Goal: Register for event/course

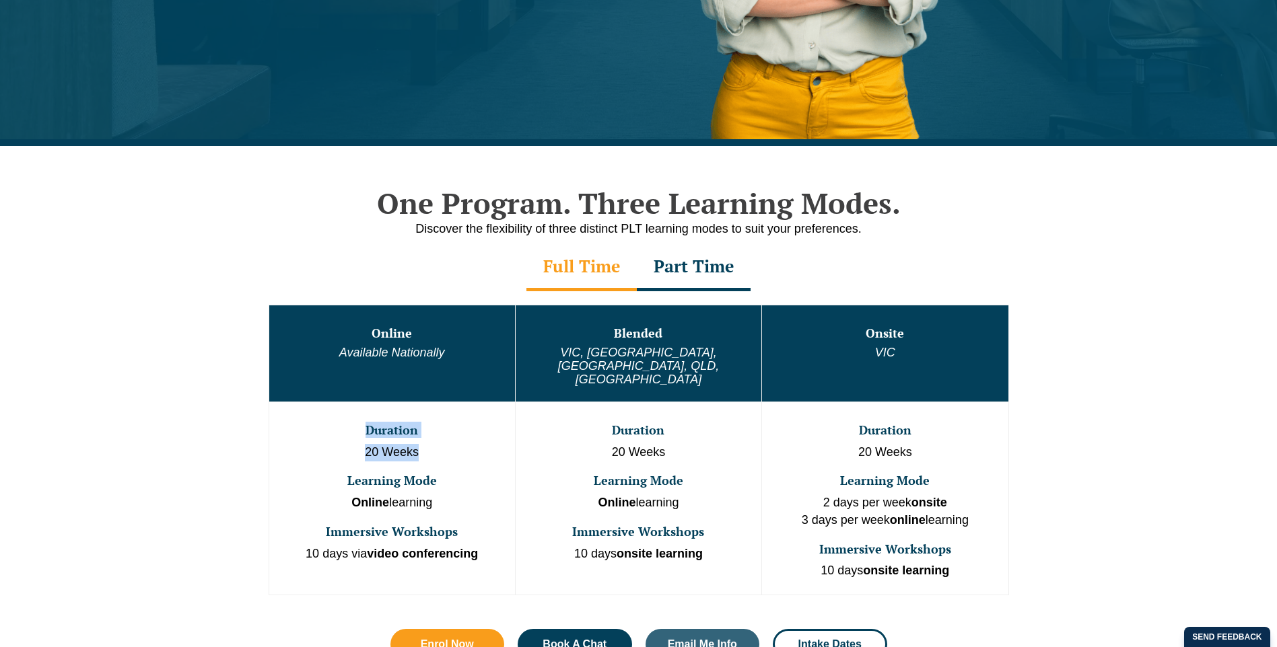
drag, startPoint x: 360, startPoint y: 407, endPoint x: 468, endPoint y: 431, distance: 110.9
click at [468, 431] on td "Duration 20 Weeks Learning Mode Online learning Immersive Workshops 10 days via…" at bounding box center [392, 498] width 246 height 193
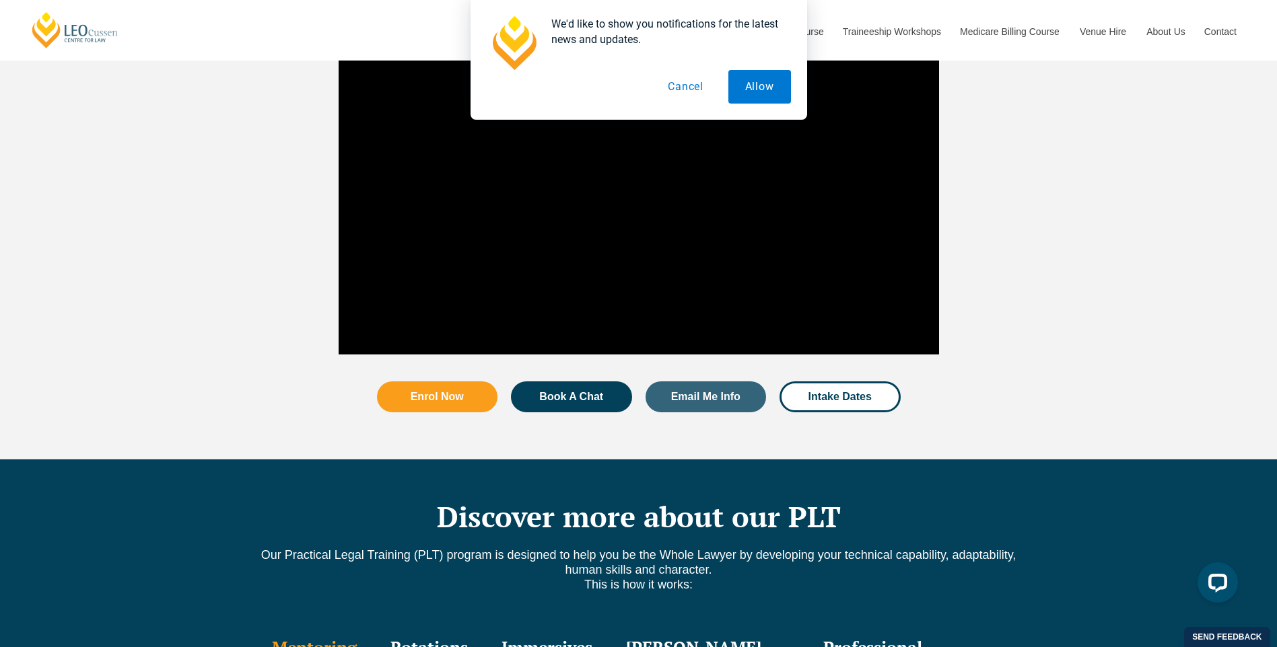
click at [703, 89] on button "Cancel" at bounding box center [685, 87] width 69 height 34
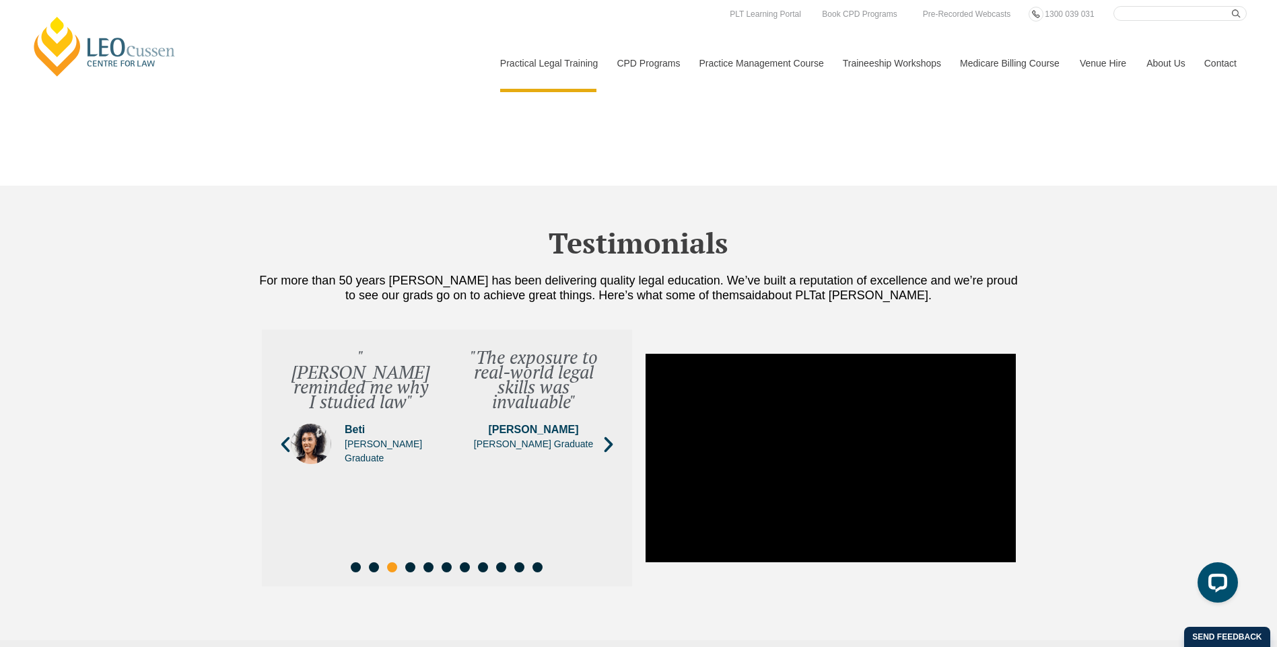
scroll to position [4644, 0]
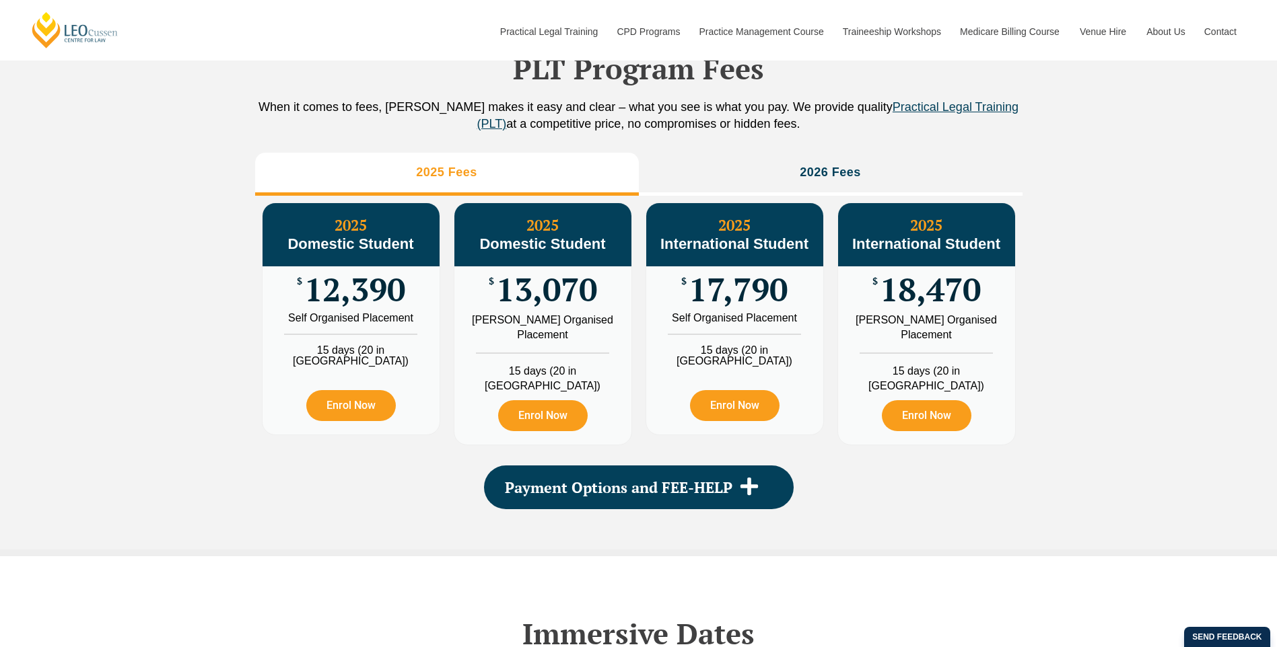
scroll to position [1498, 0]
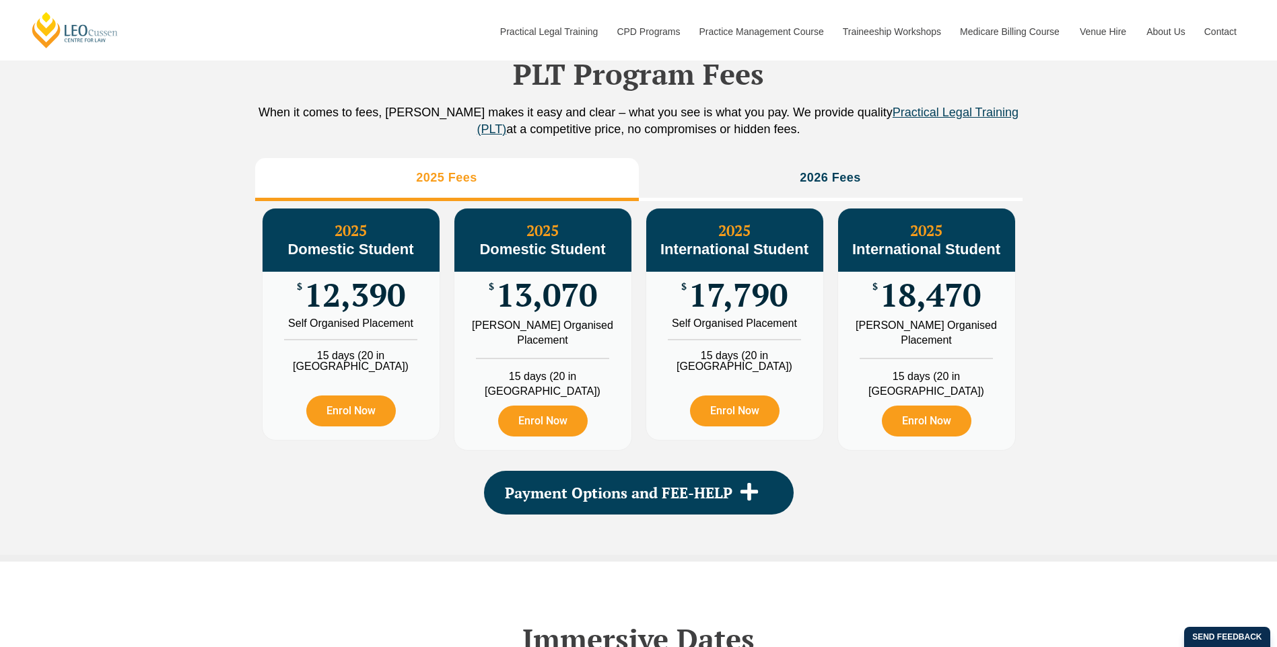
click at [197, 242] on div "PLT Program Fees When it comes to fees, Leo Cussen makes it easy and clear – wh…" at bounding box center [638, 272] width 1277 height 579
drag, startPoint x: 316, startPoint y: 308, endPoint x: 412, endPoint y: 312, distance: 96.3
click at [412, 312] on div "$ 12,390" at bounding box center [350, 295] width 177 height 46
click at [1096, 330] on div "PLT Program Fees When it comes to fees, Leo Cussen makes it easy and clear – wh…" at bounding box center [638, 272] width 1277 height 579
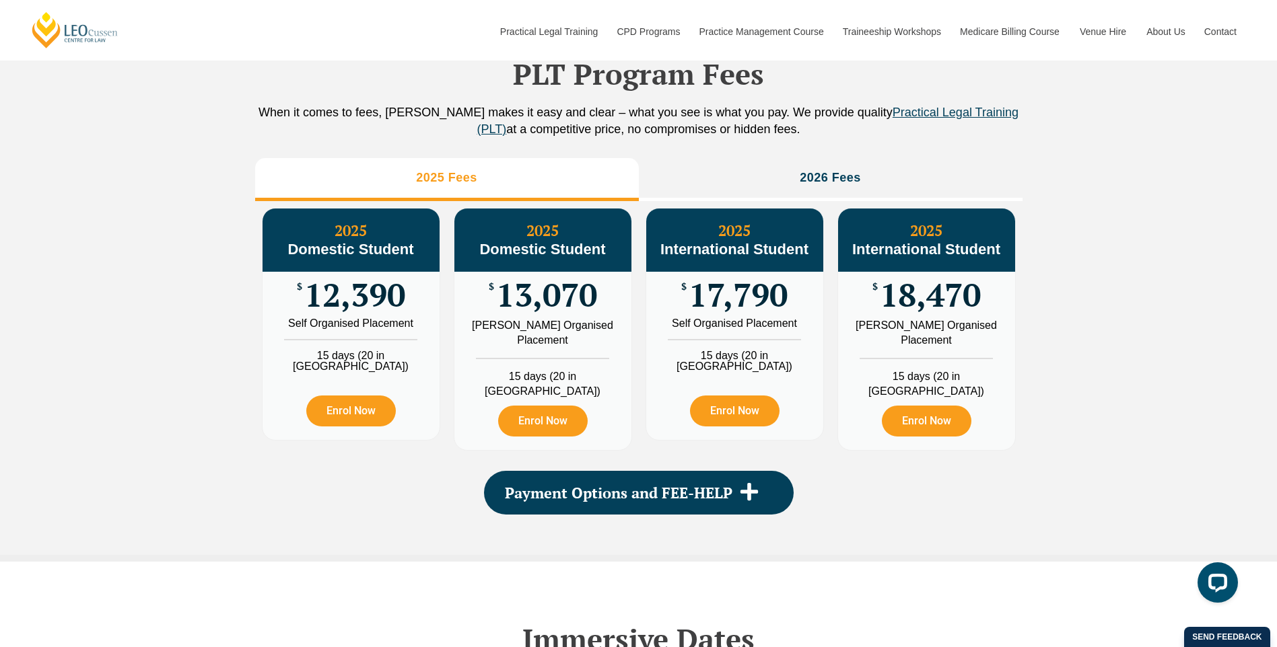
scroll to position [1902, 0]
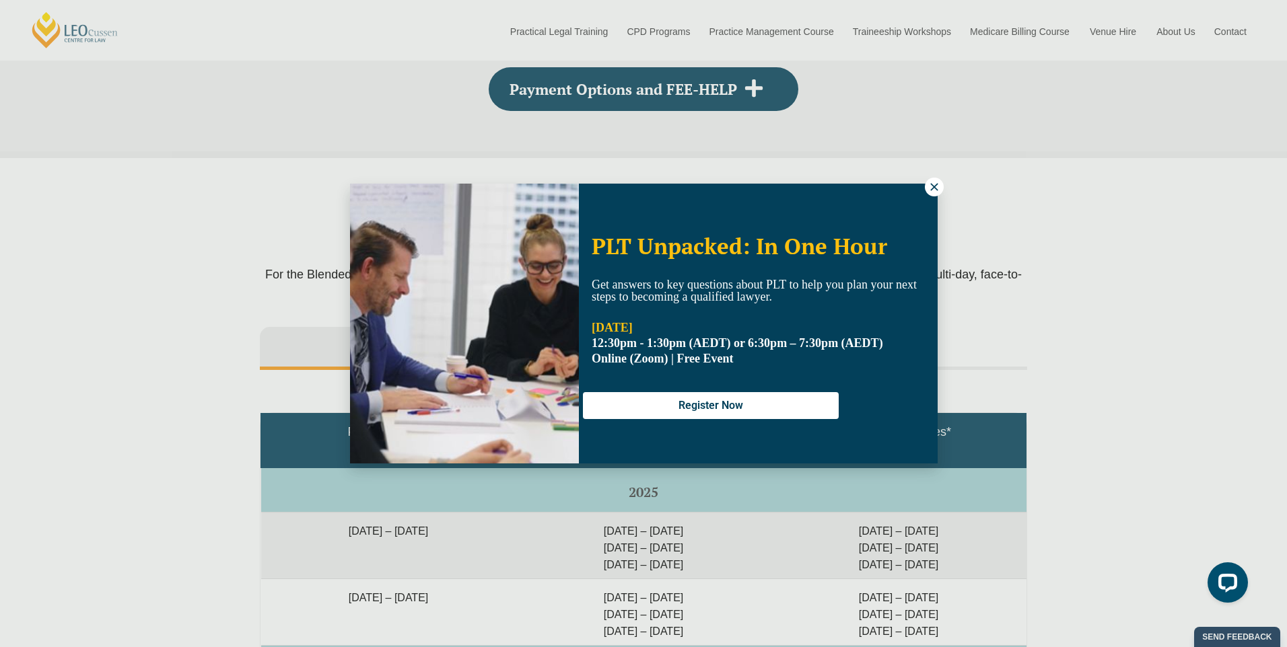
click at [72, 350] on div "PLT Unpacked: In One Hour Get answers to key questions about PLT to help you pl…" at bounding box center [643, 323] width 1287 height 647
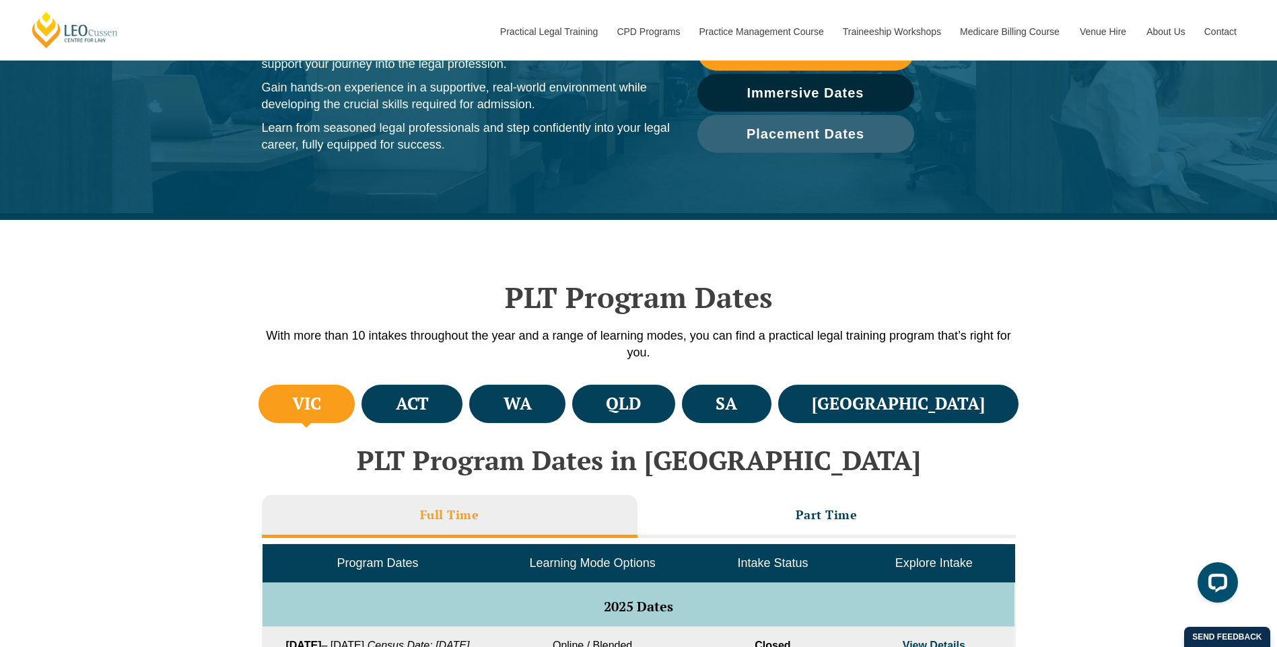
scroll to position [421, 0]
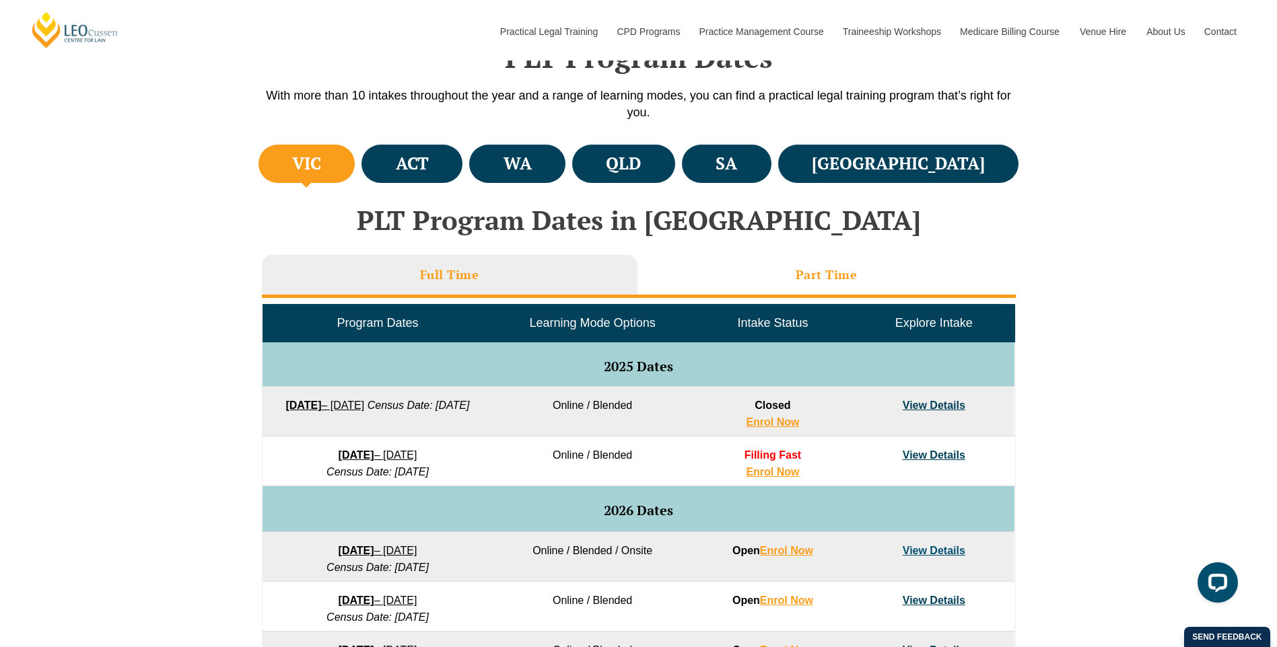
click at [798, 273] on h3 "Part Time" at bounding box center [826, 274] width 62 height 15
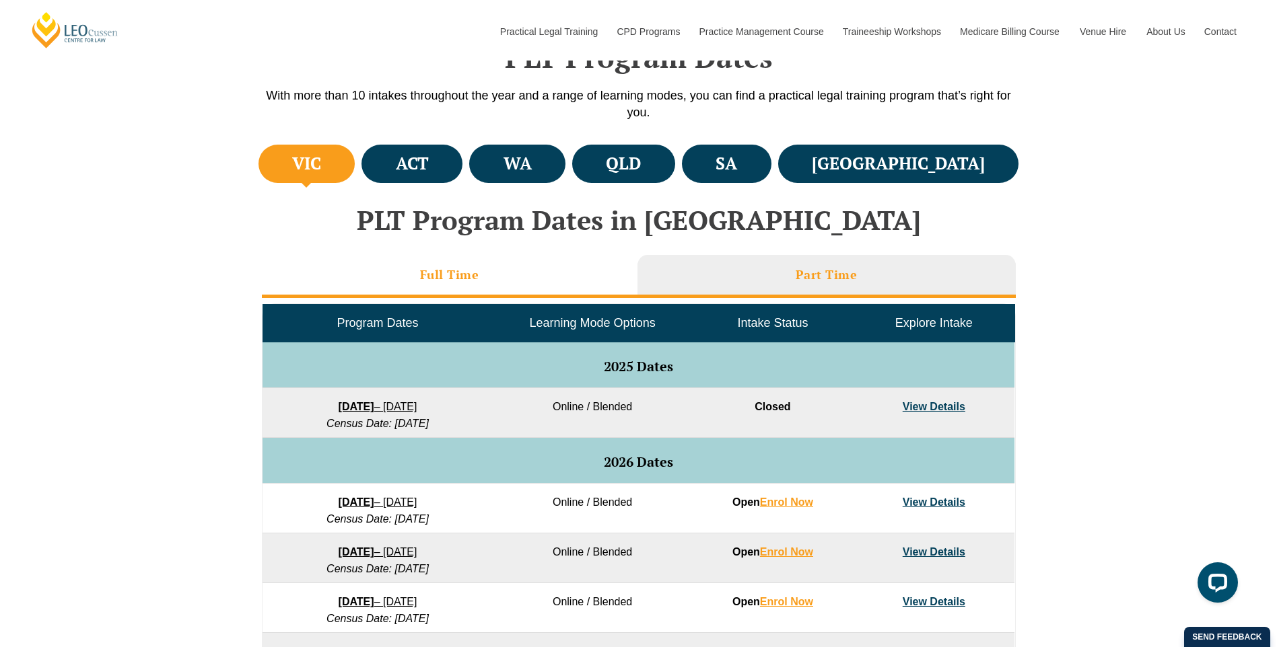
click at [451, 278] on h3 "Full Time" at bounding box center [449, 274] width 59 height 15
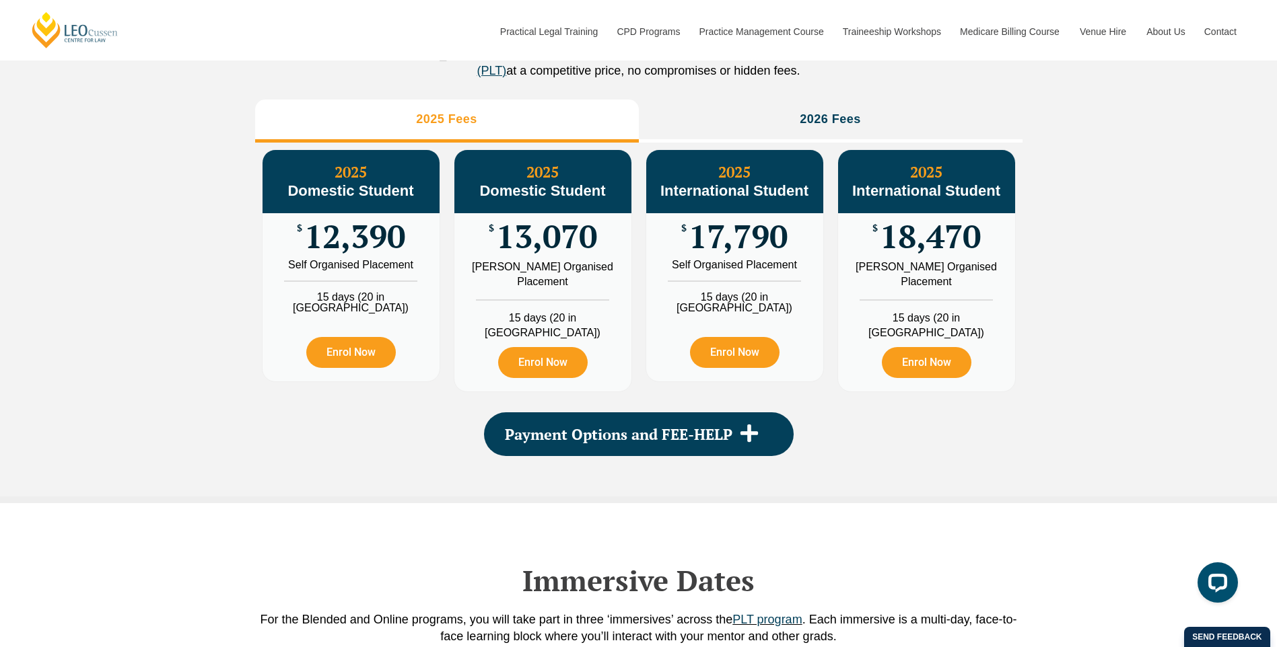
scroll to position [1565, 0]
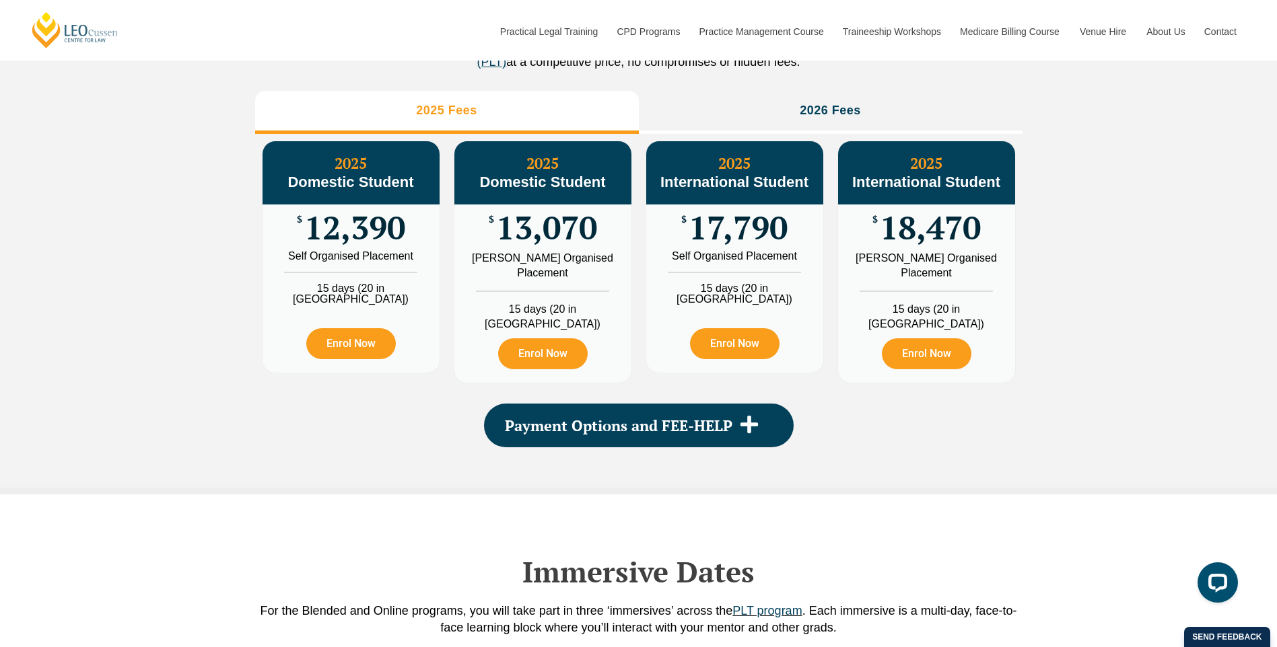
click at [1197, 358] on div "PLT Program Fees When it comes to fees, Leo Cussen makes it easy and clear – wh…" at bounding box center [638, 205] width 1277 height 579
click at [993, 104] on div "PLT Program Fees When it comes to fees, Leo Cussen makes it easy and clear – wh…" at bounding box center [638, 202] width 767 height 572
click at [355, 355] on link "Enrol Now" at bounding box center [351, 343] width 90 height 31
drag, startPoint x: 495, startPoint y: 244, endPoint x: 614, endPoint y: 251, distance: 120.0
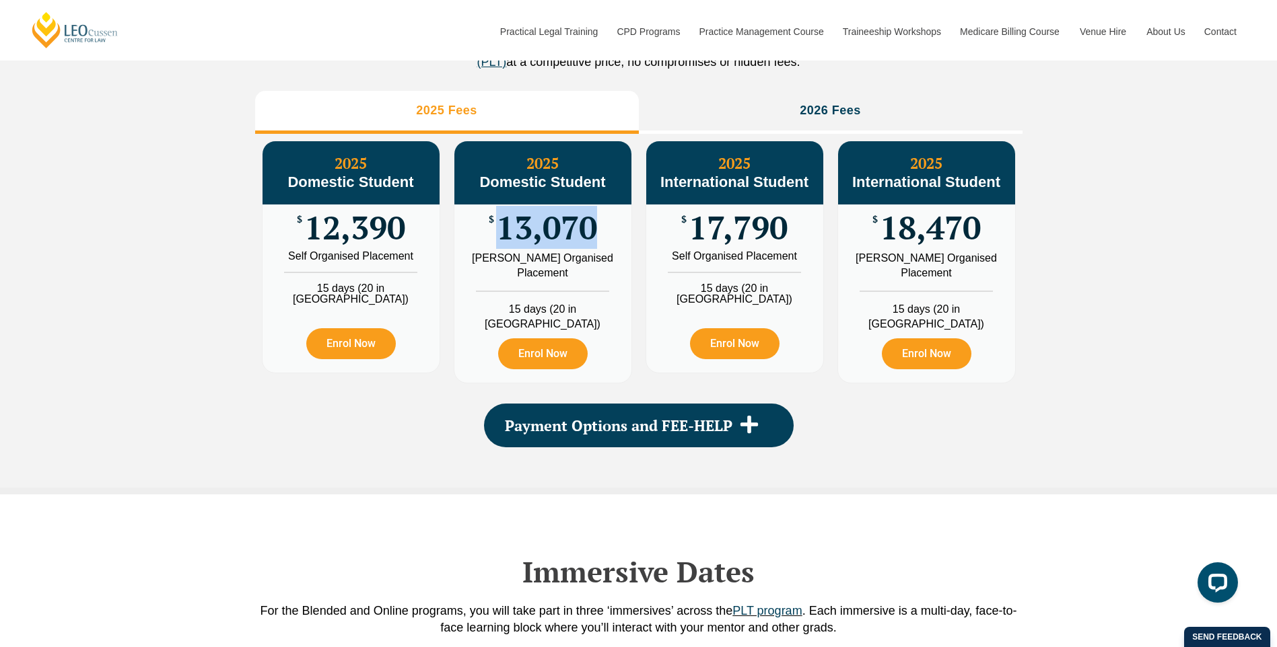
click at [614, 251] on div "$ 13,070" at bounding box center [542, 228] width 177 height 46
click at [516, 281] on div "[PERSON_NAME] Organised Placement" at bounding box center [542, 266] width 157 height 30
